Goal: Information Seeking & Learning: Check status

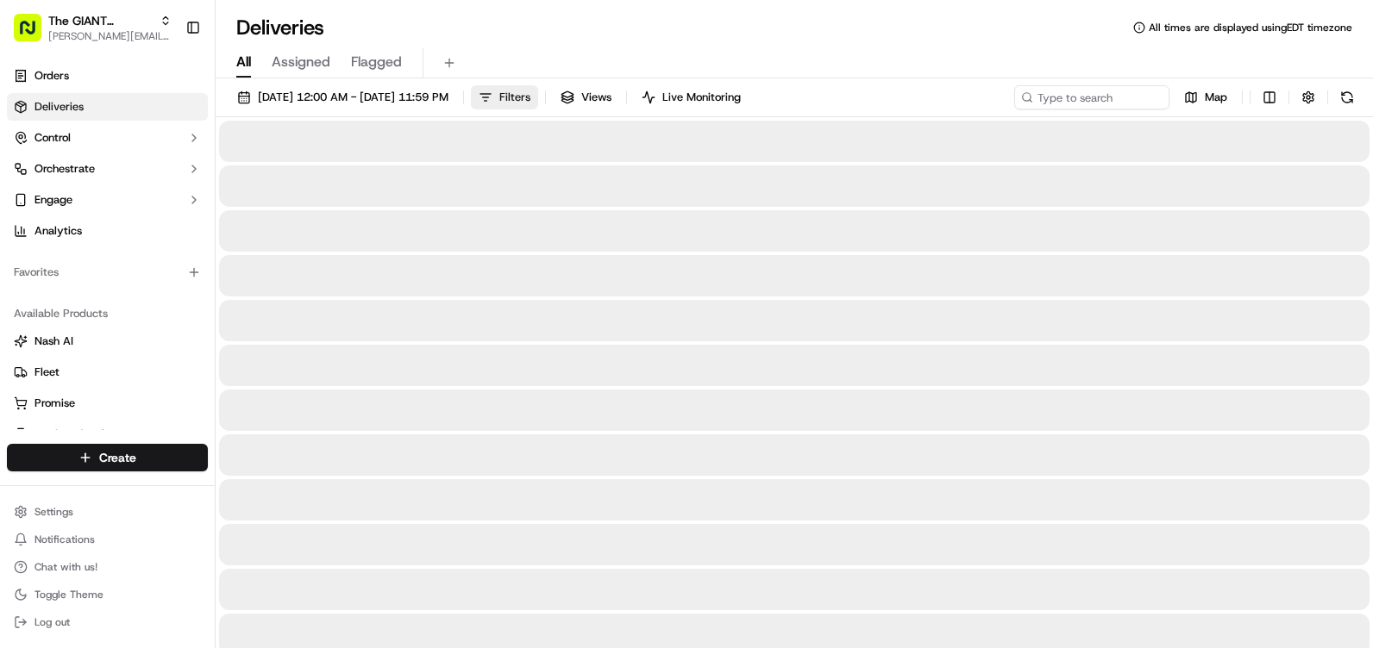
click at [538, 97] on button "Filters" at bounding box center [504, 97] width 67 height 24
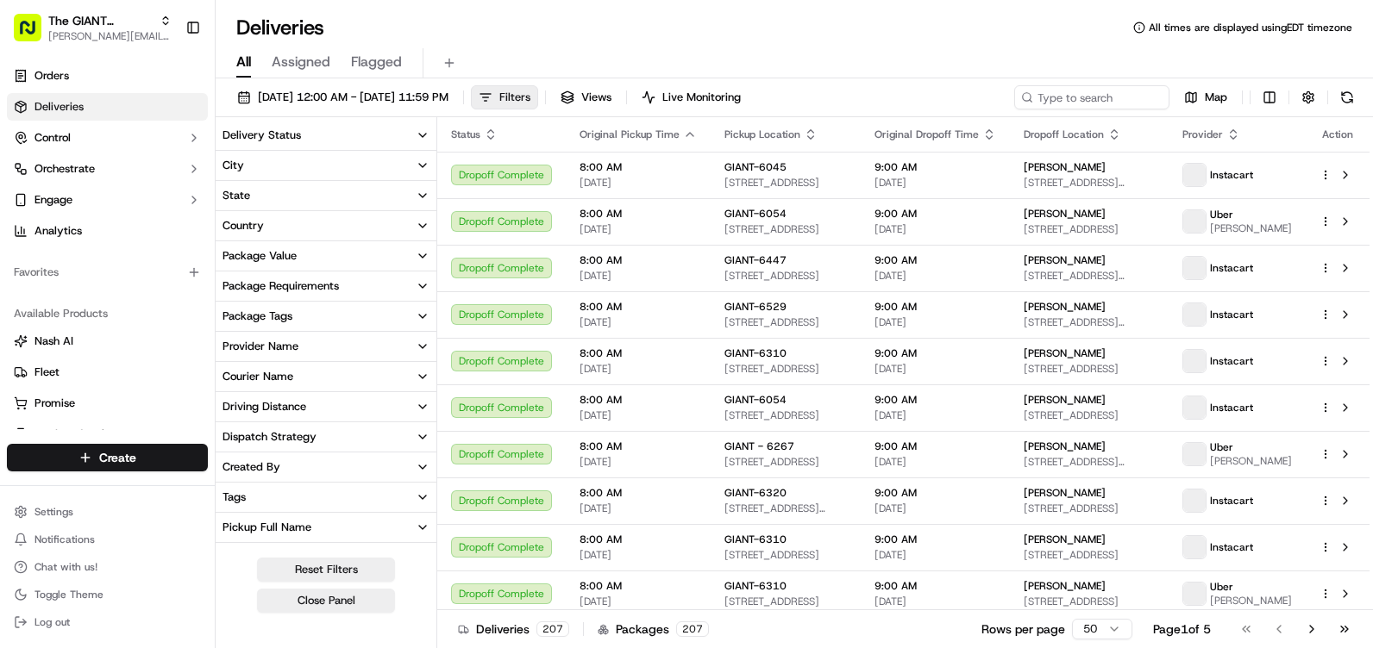
click at [538, 101] on button "Filters" at bounding box center [504, 97] width 67 height 24
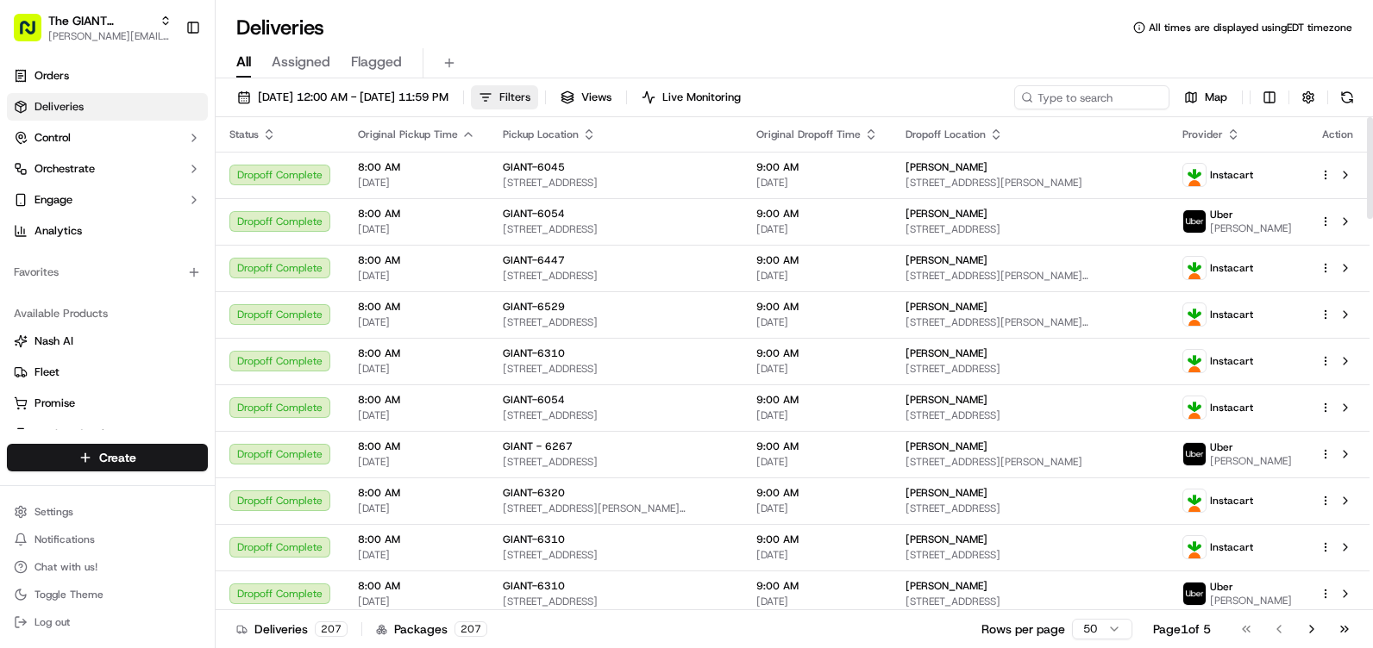
click at [530, 99] on span "Filters" at bounding box center [514, 98] width 31 height 16
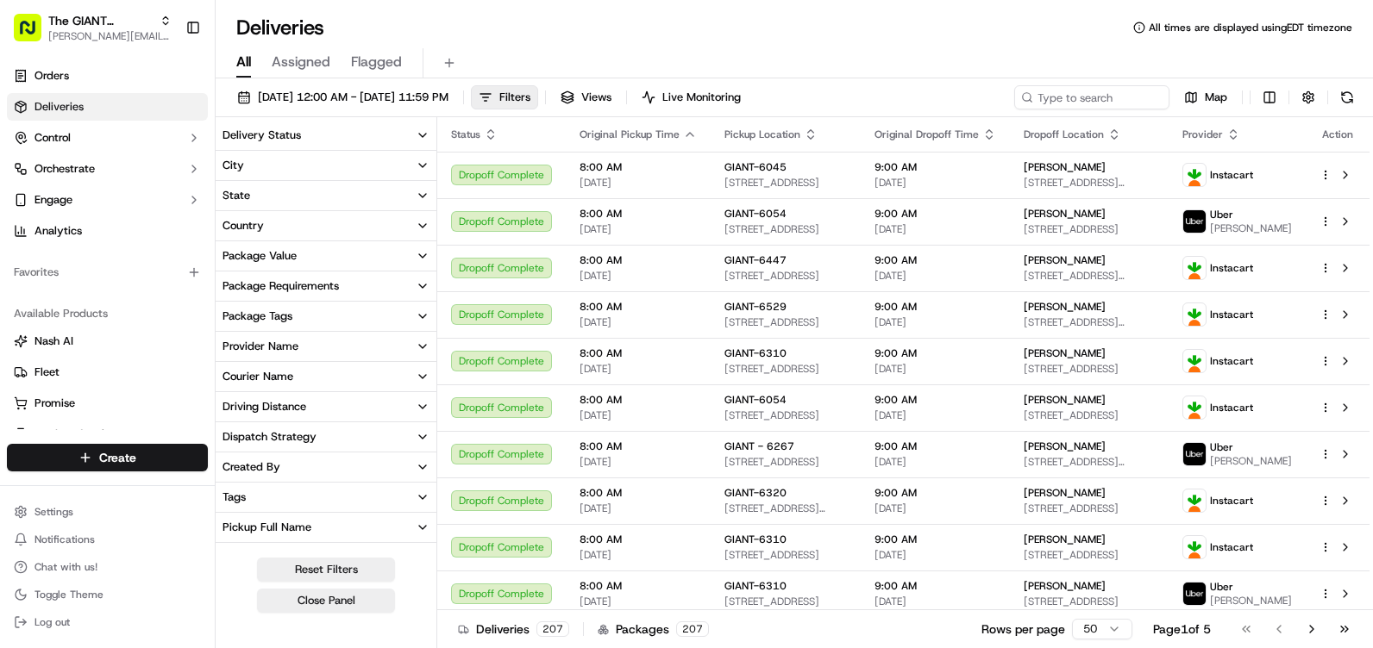
click at [304, 172] on button "City" at bounding box center [326, 165] width 221 height 29
click at [310, 197] on input at bounding box center [336, 198] width 186 height 28
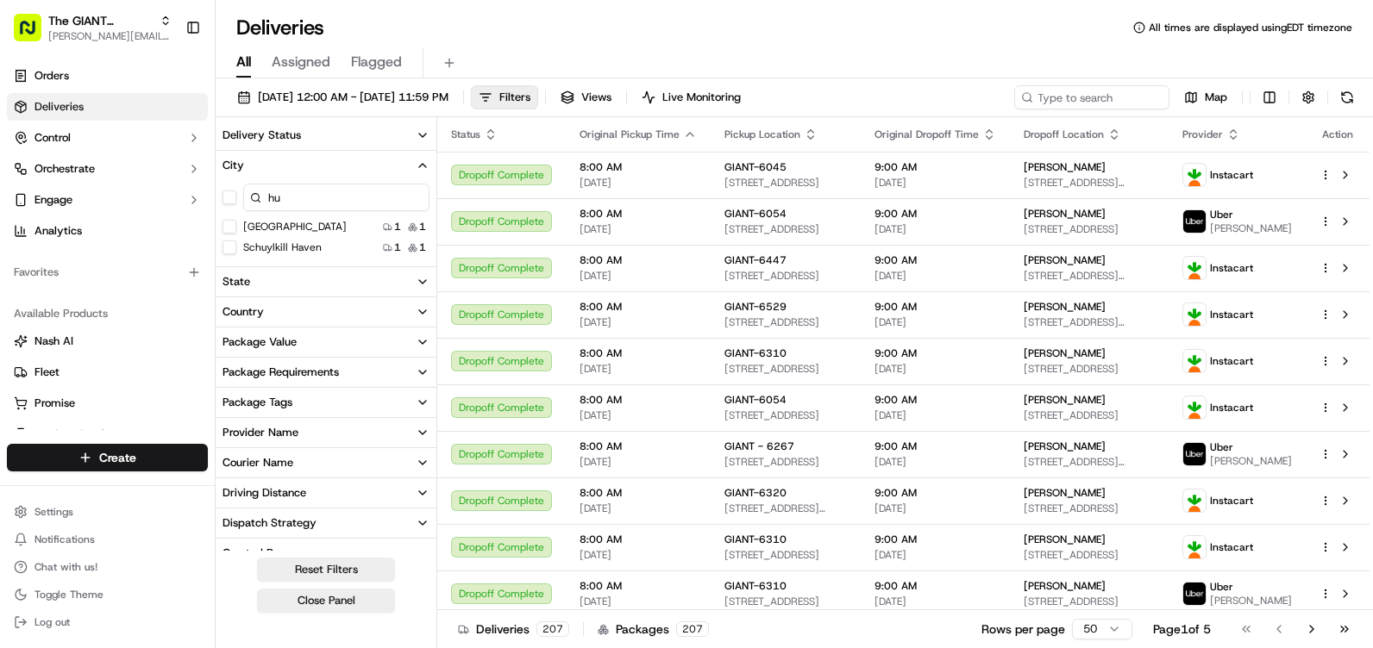
type input "hu"
